Goal: Information Seeking & Learning: Find specific fact

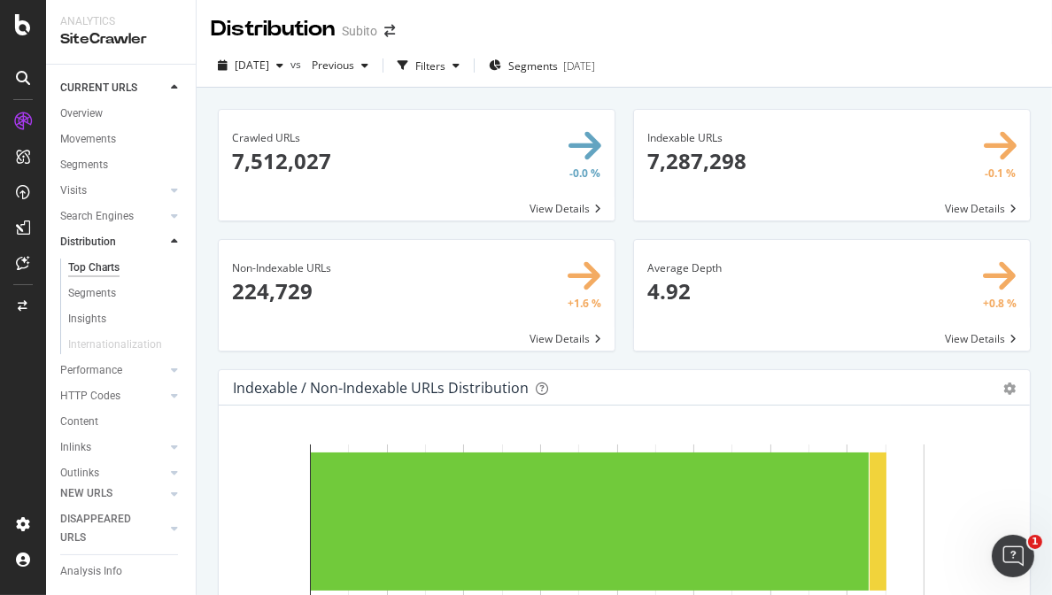
scroll to position [75, 0]
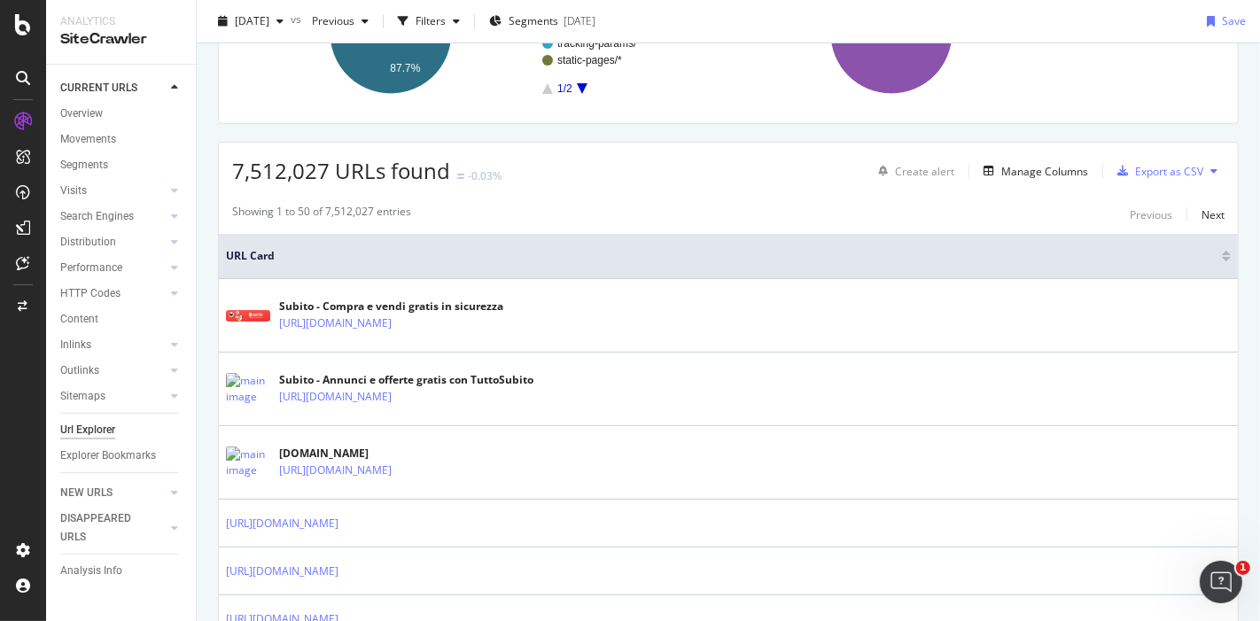
scroll to position [393, 0]
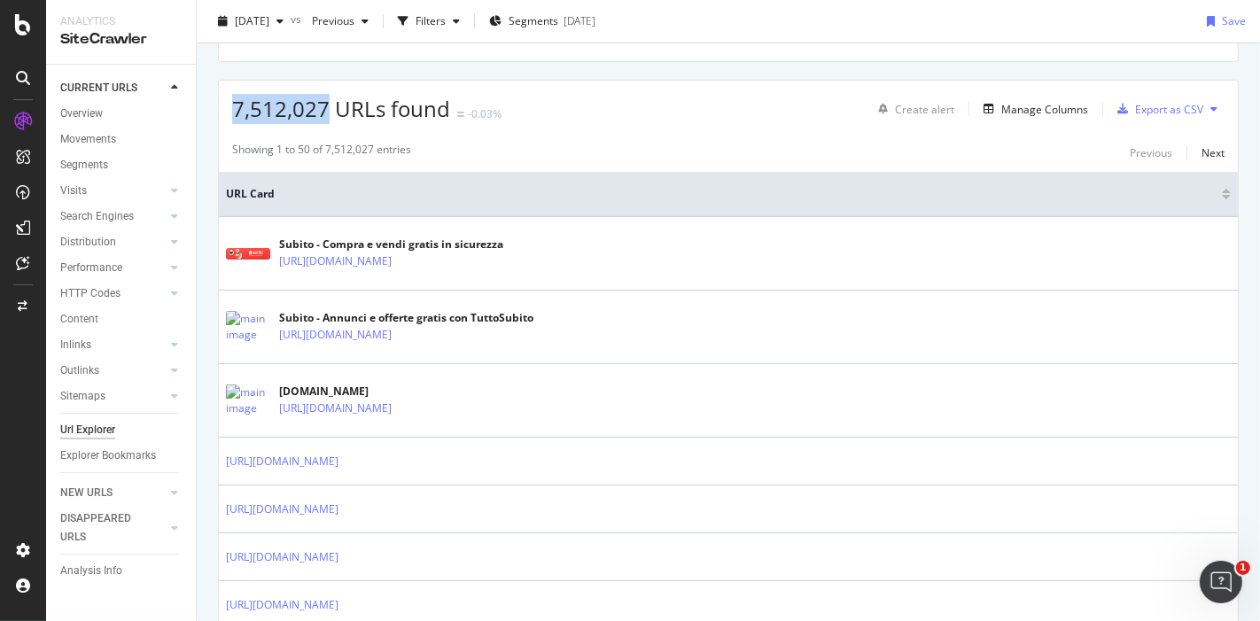
drag, startPoint x: 324, startPoint y: 107, endPoint x: 204, endPoint y: 116, distance: 120.8
copy span "7,512,027"
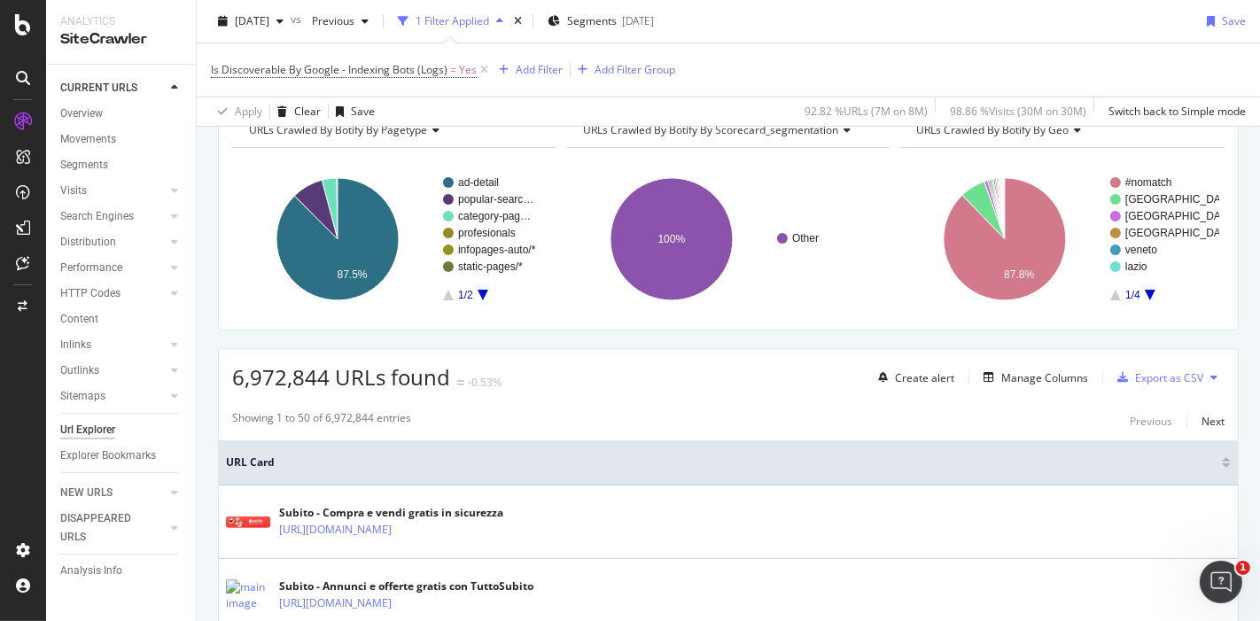
scroll to position [295, 0]
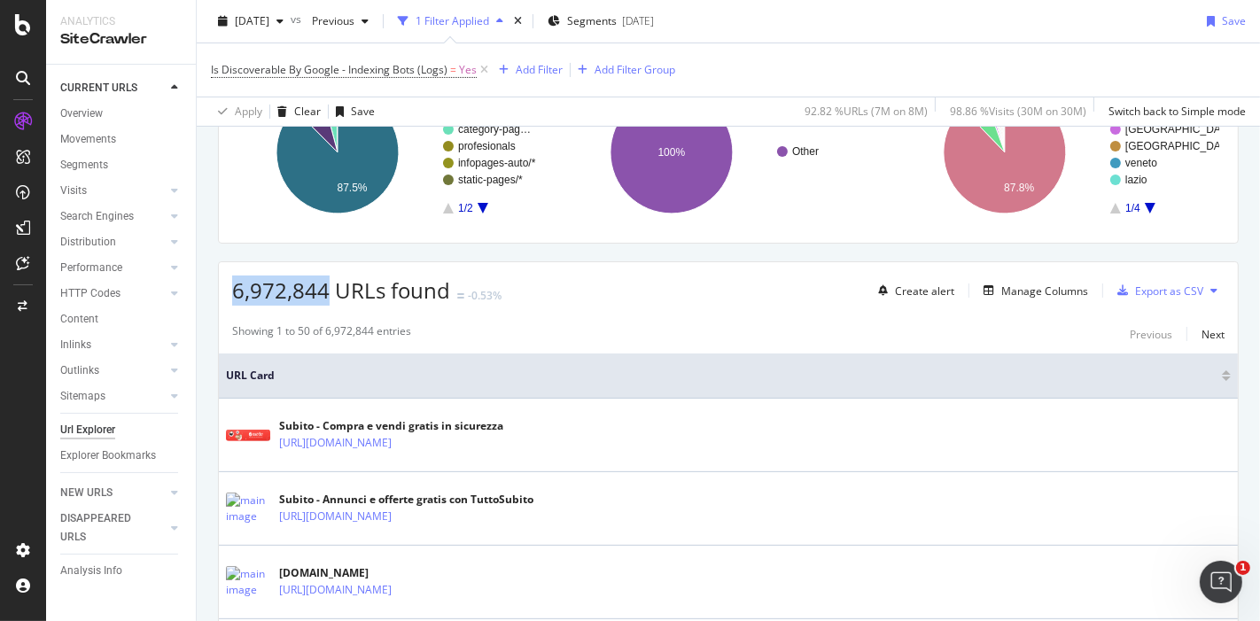
drag, startPoint x: 232, startPoint y: 292, endPoint x: 326, endPoint y: 292, distance: 93.9
click at [326, 292] on span "6,972,844 URLs found" at bounding box center [341, 290] width 218 height 29
copy span "6,972,844"
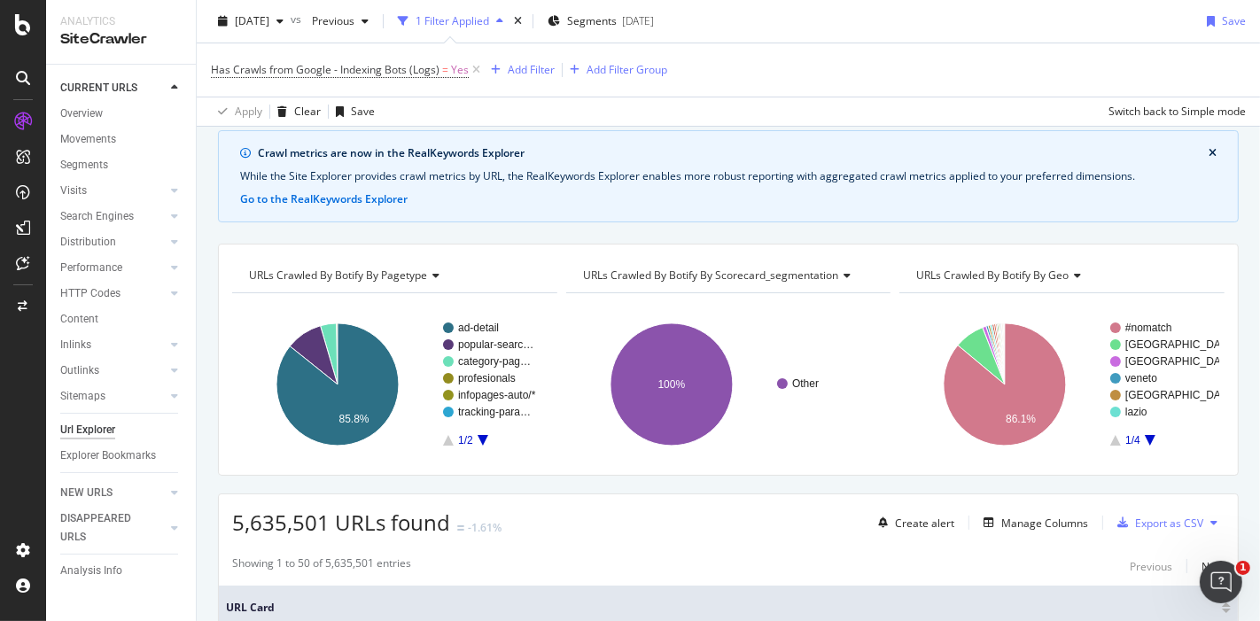
scroll to position [260, 0]
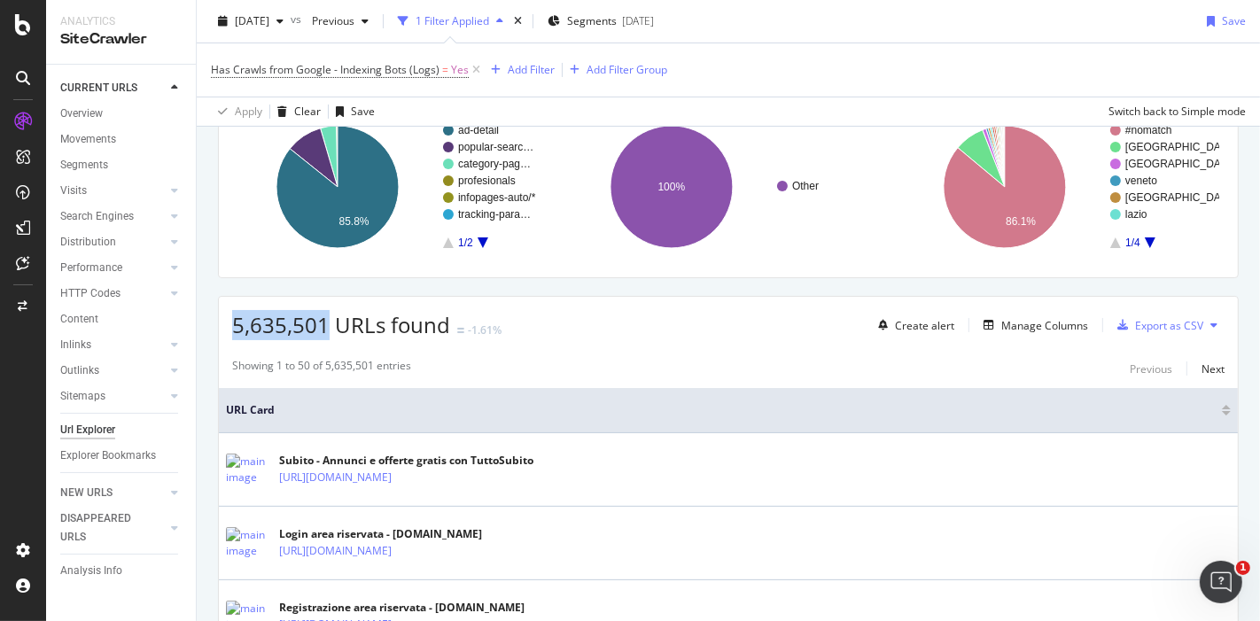
drag, startPoint x: 235, startPoint y: 330, endPoint x: 326, endPoint y: 325, distance: 91.4
click at [326, 325] on span "5,635,501 URLs found" at bounding box center [341, 324] width 218 height 29
copy span "5,635,501"
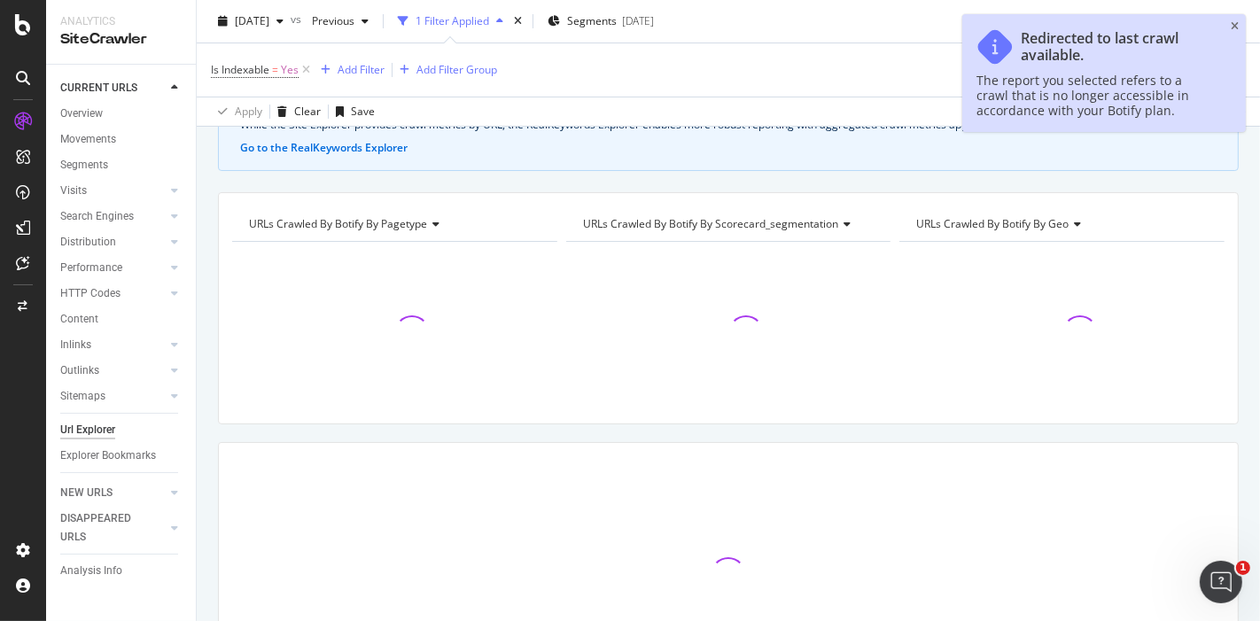
scroll to position [197, 0]
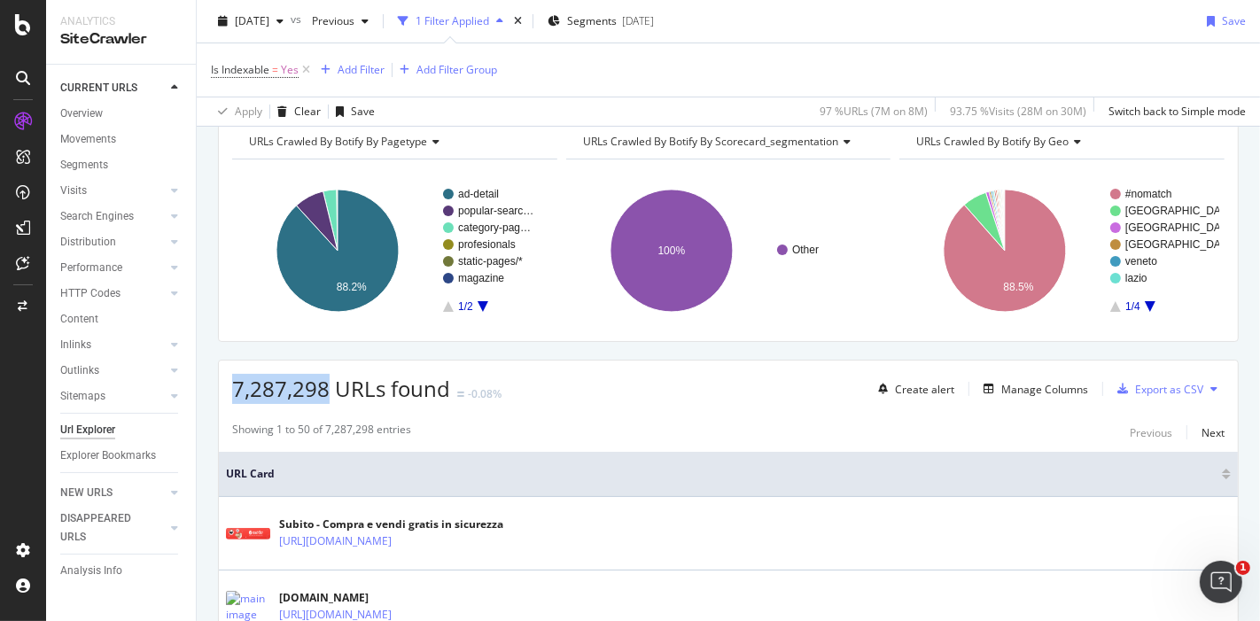
drag, startPoint x: 235, startPoint y: 387, endPoint x: 324, endPoint y: 387, distance: 89.5
click at [327, 388] on span "7,287,298 URLs found" at bounding box center [341, 388] width 218 height 29
copy span "7,287,298"
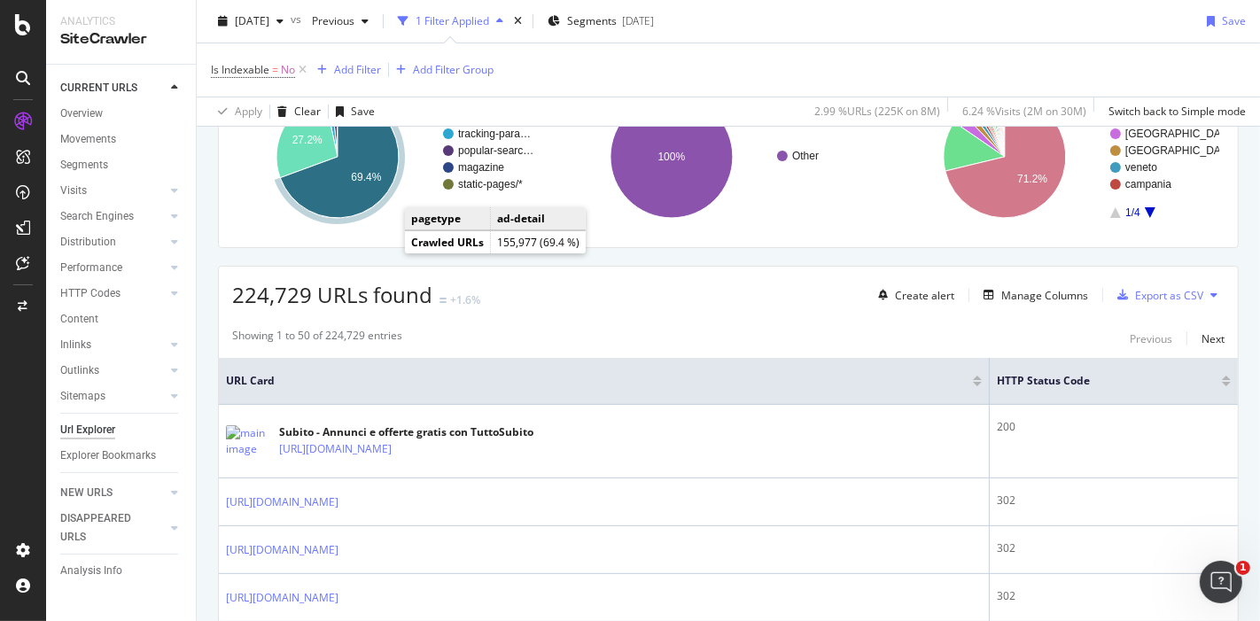
scroll to position [295, 0]
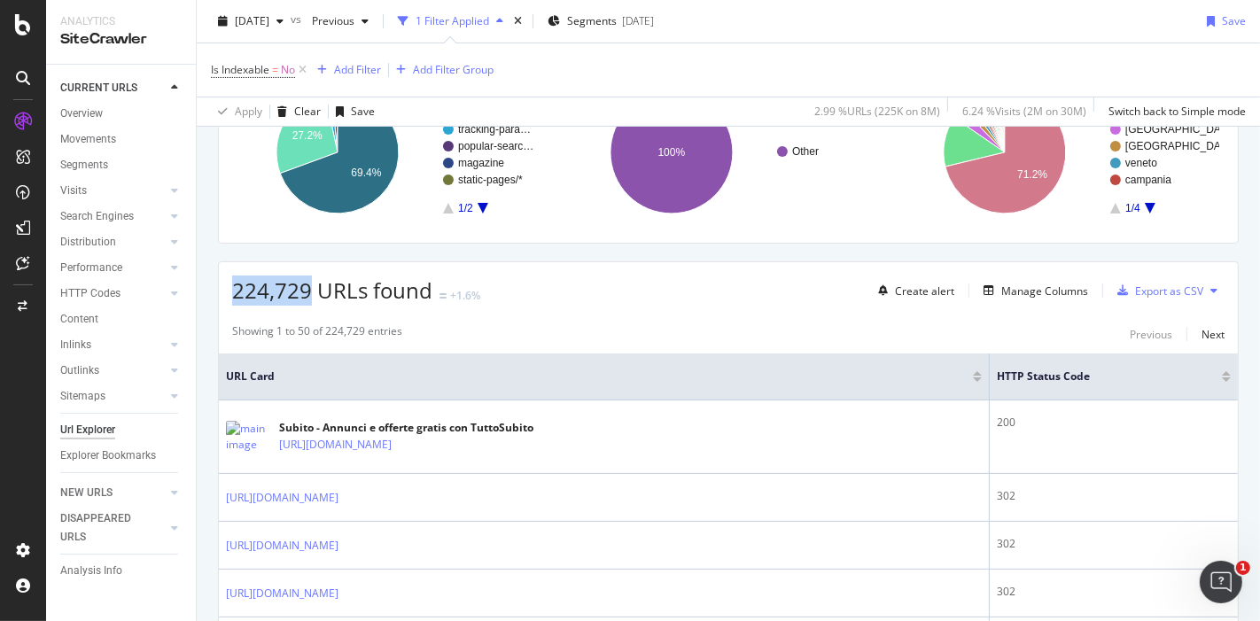
drag, startPoint x: 231, startPoint y: 292, endPoint x: 308, endPoint y: 290, distance: 77.1
click at [308, 290] on span "224,729 URLs found" at bounding box center [332, 290] width 200 height 29
copy span "224,729"
